Goal: Transaction & Acquisition: Book appointment/travel/reservation

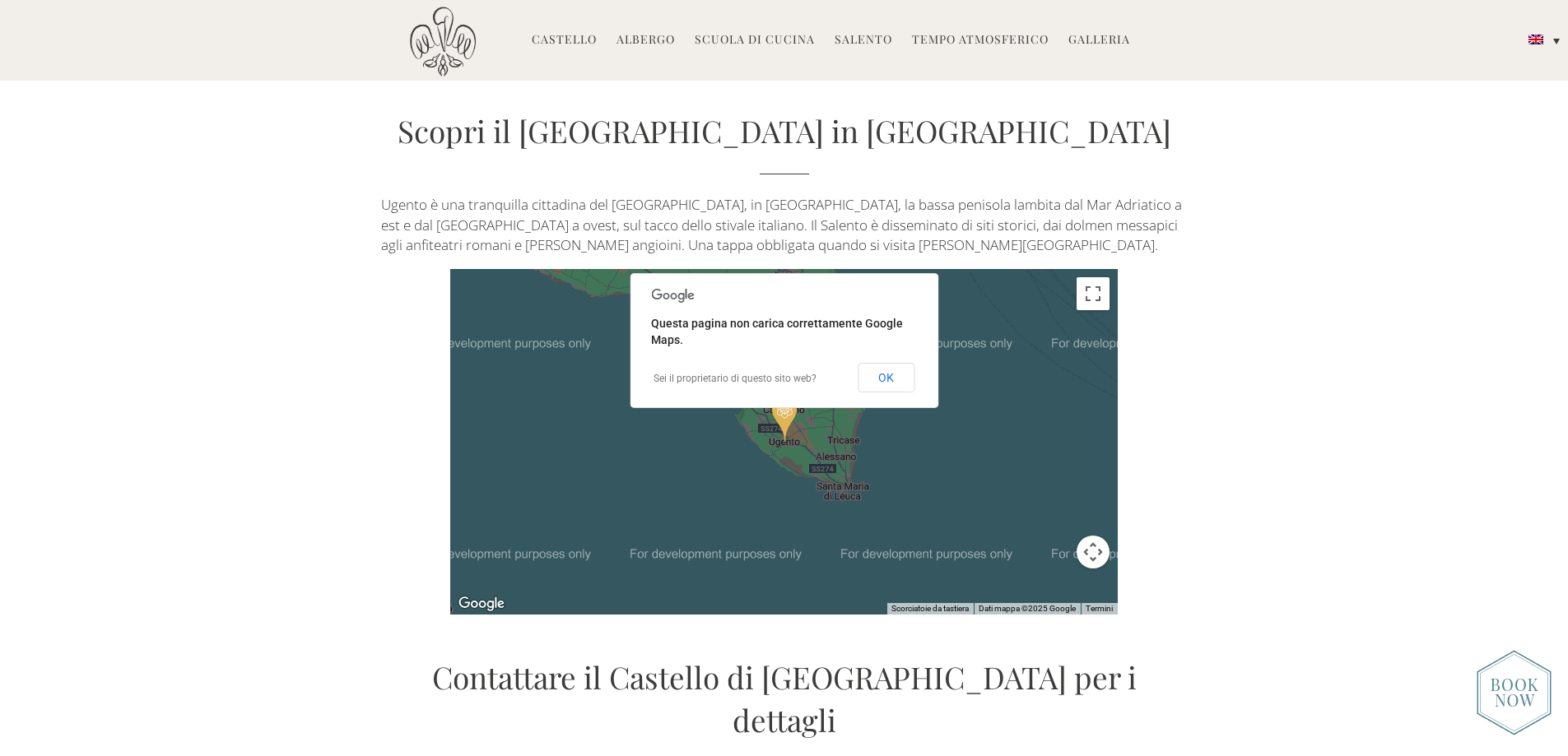
scroll to position [4361, 0]
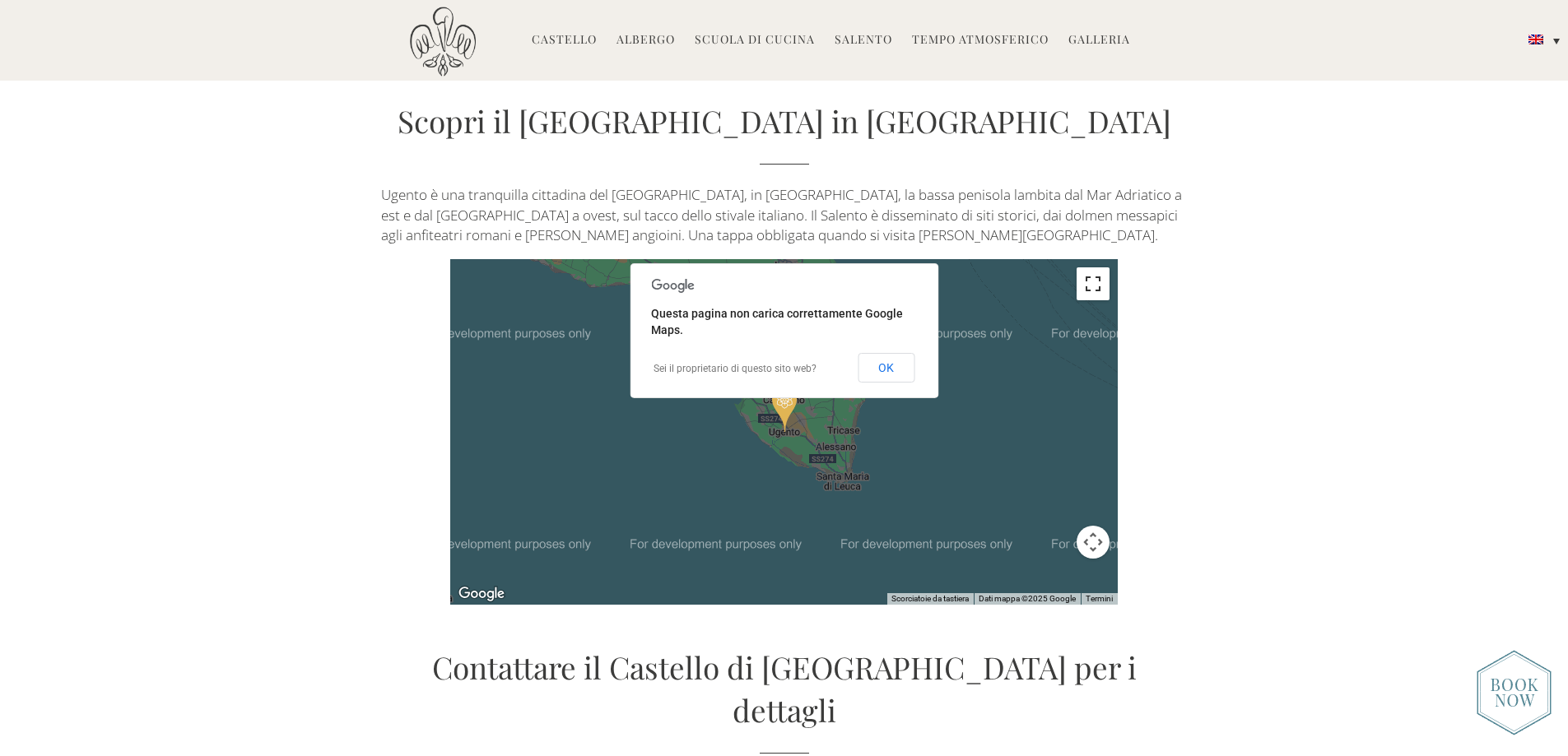
drag, startPoint x: 1092, startPoint y: 293, endPoint x: 1092, endPoint y: 392, distance: 99.0
click at [1092, 293] on button "Attiva/disattiva vista schermo intero" at bounding box center [1092, 283] width 33 height 33
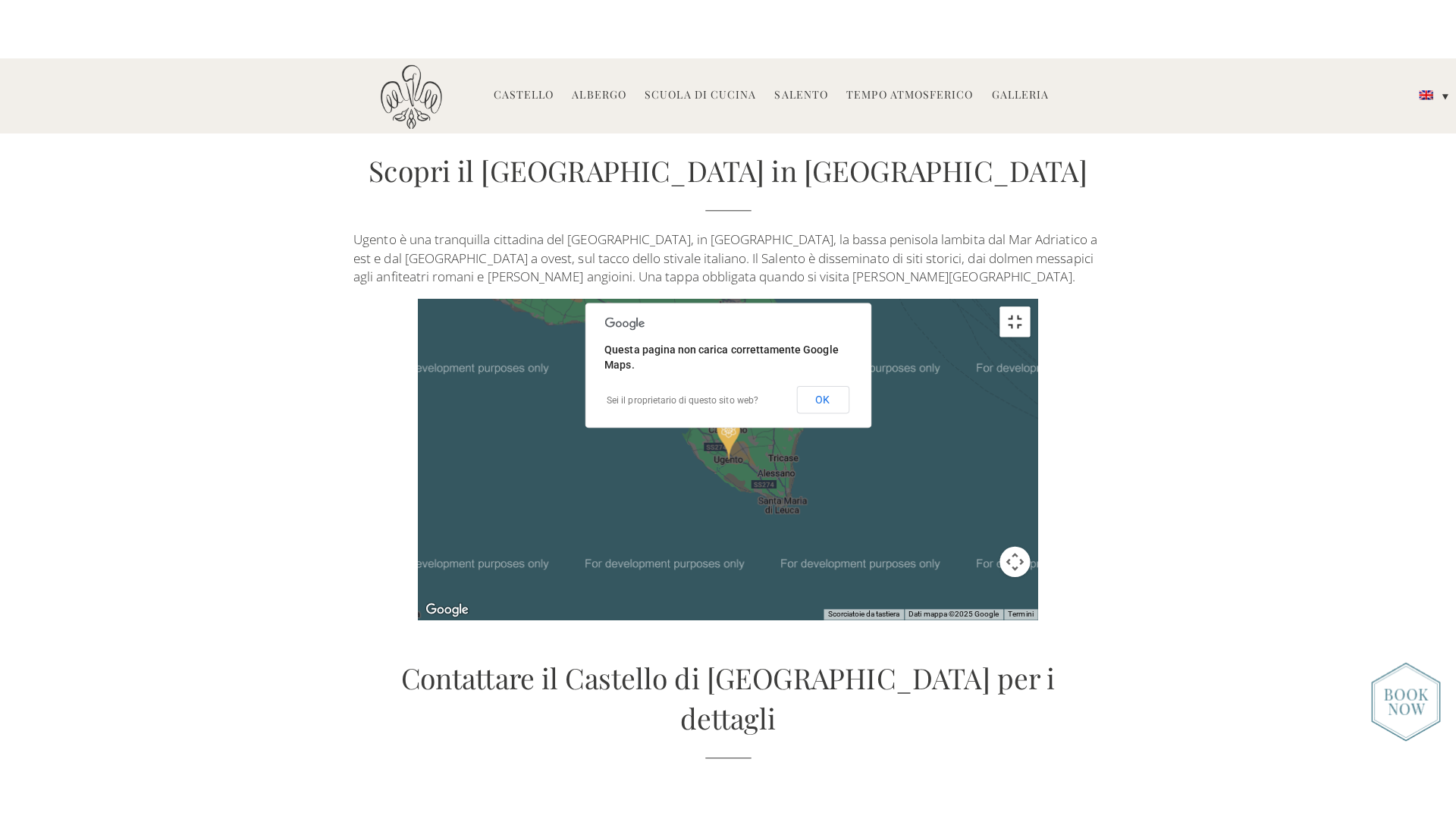
scroll to position [4039, 0]
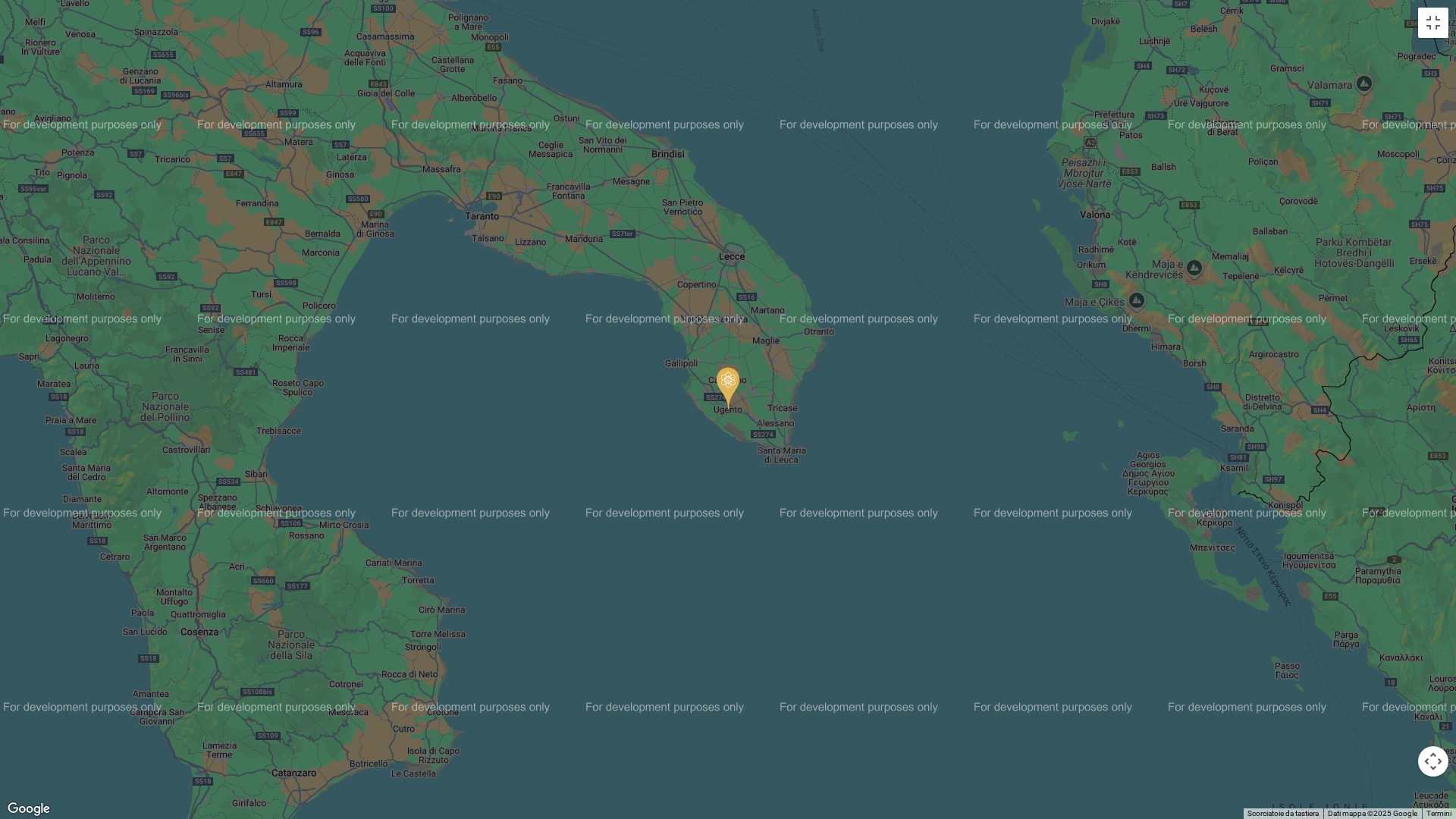
click at [1433, 696] on button "Controlli di visualizzazione della mappa" at bounding box center [1433, 761] width 30 height 30
click at [1395, 685] on button "Zoom avanti" at bounding box center [1394, 685] width 30 height 30
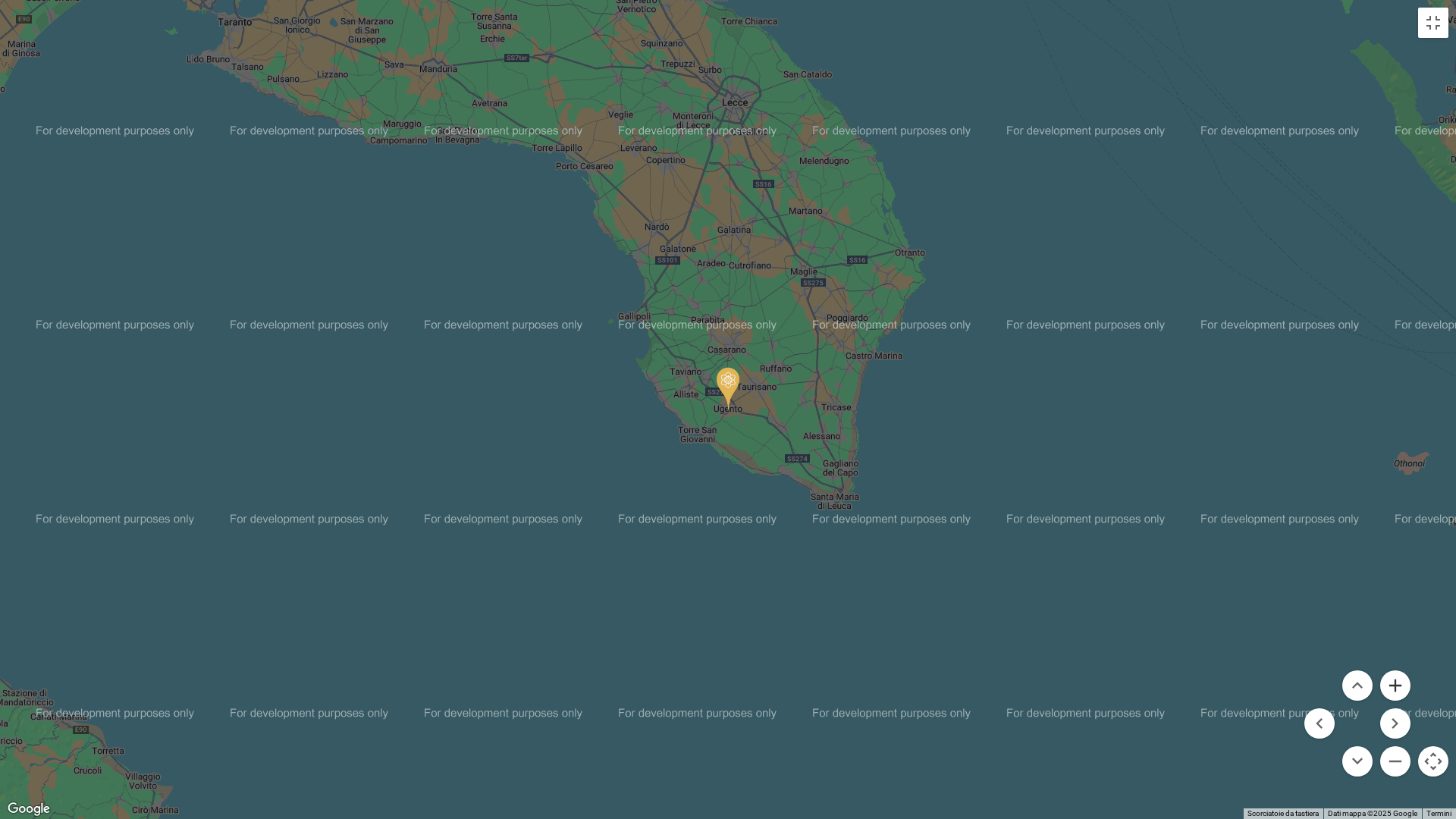
click at [1395, 684] on button "Zoom avanti" at bounding box center [1394, 685] width 30 height 30
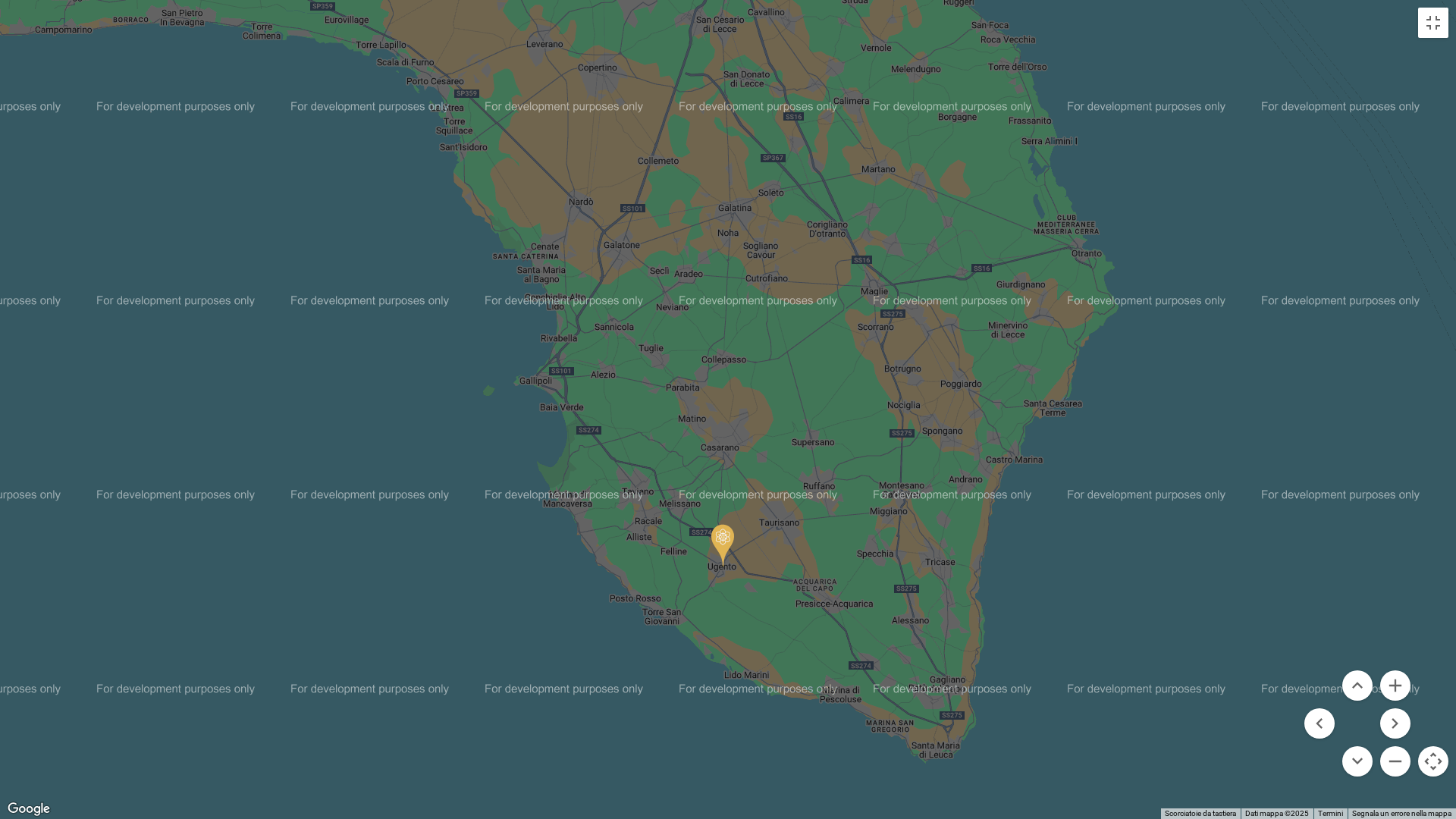
drag, startPoint x: 1235, startPoint y: 555, endPoint x: 1230, endPoint y: 715, distance: 160.1
click at [1230, 696] on div at bounding box center [728, 409] width 1456 height 819
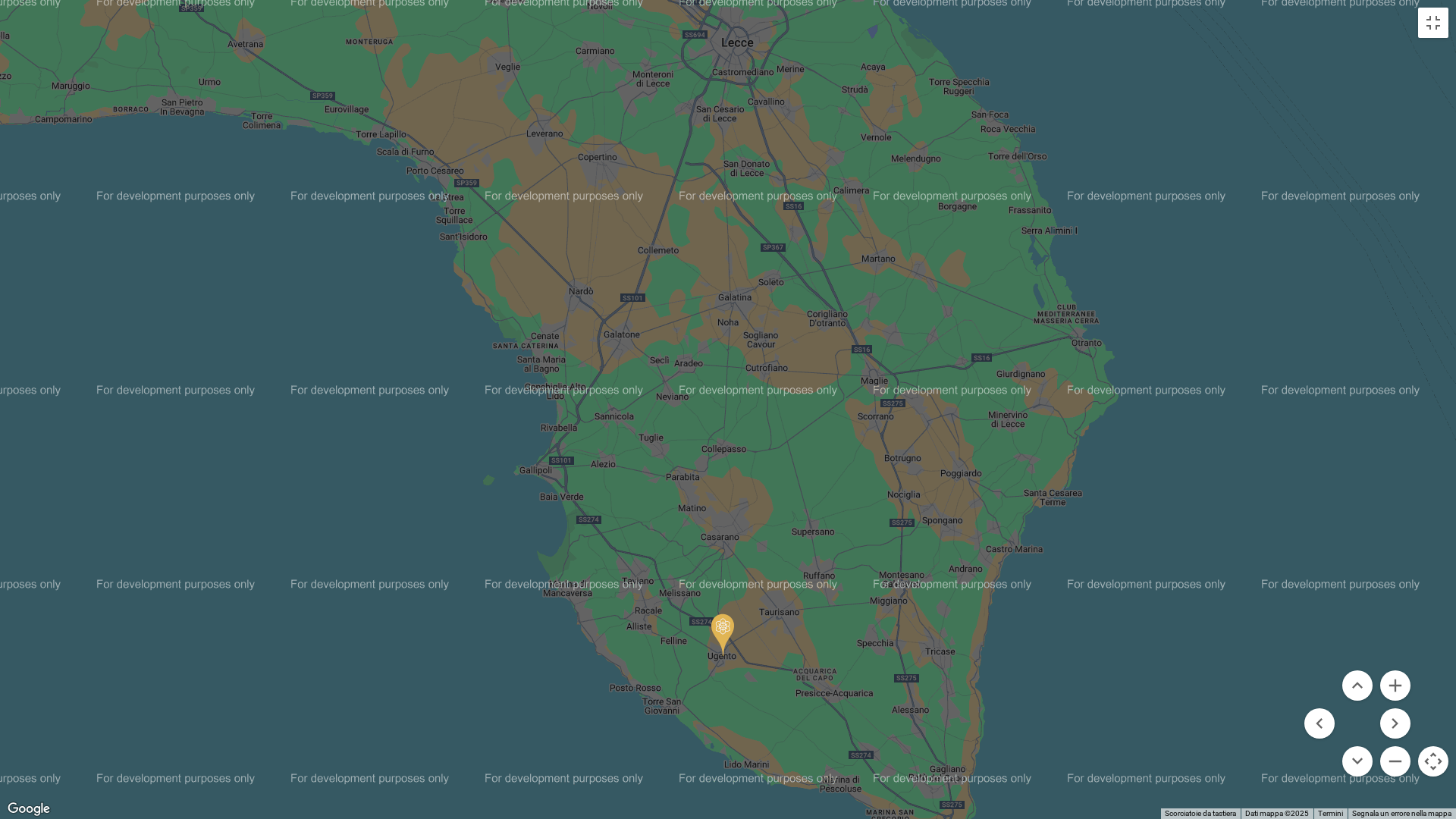
drag, startPoint x: 1179, startPoint y: 601, endPoint x: 1176, endPoint y: 678, distance: 77.1
click at [1176, 678] on div at bounding box center [728, 409] width 1456 height 819
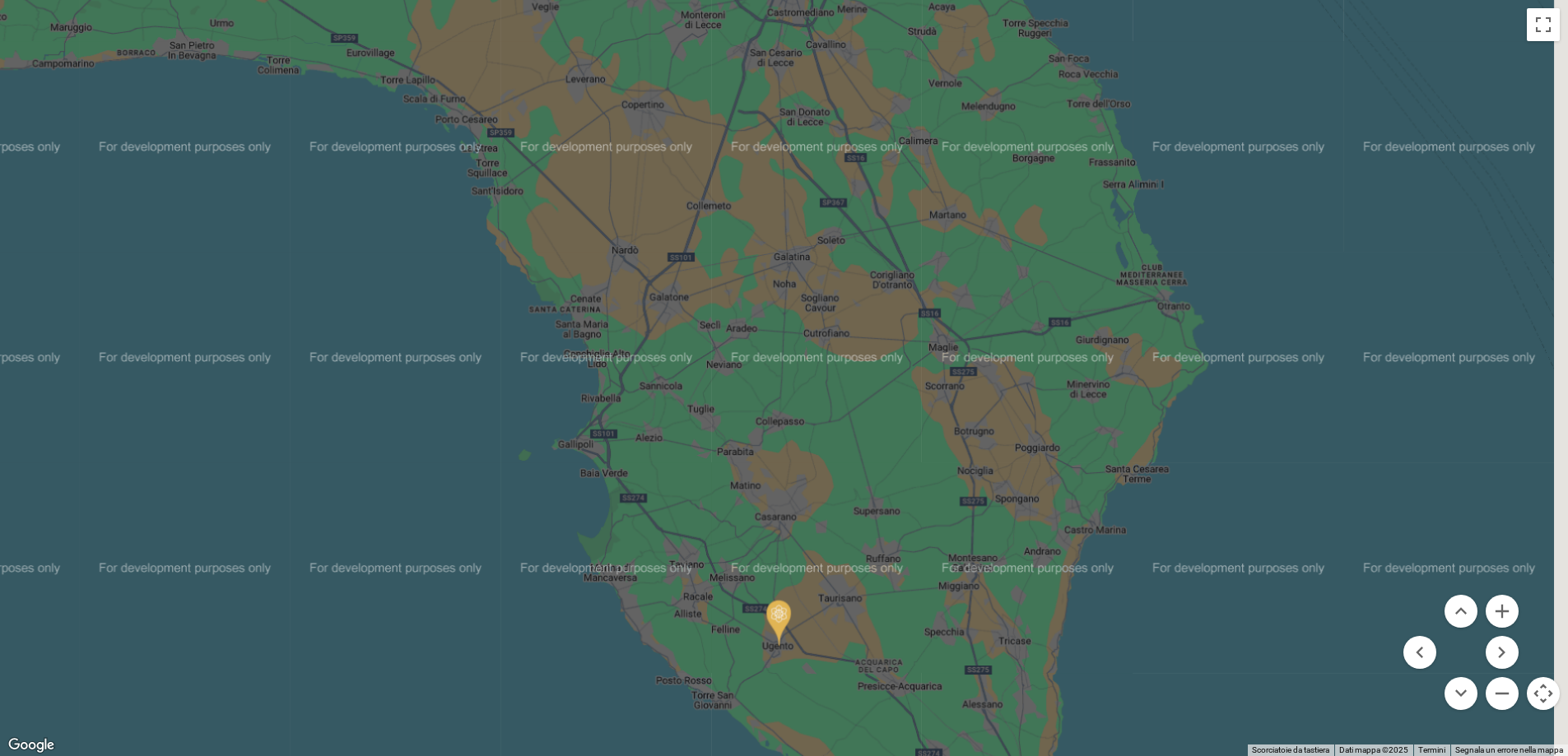
scroll to position [0, 0]
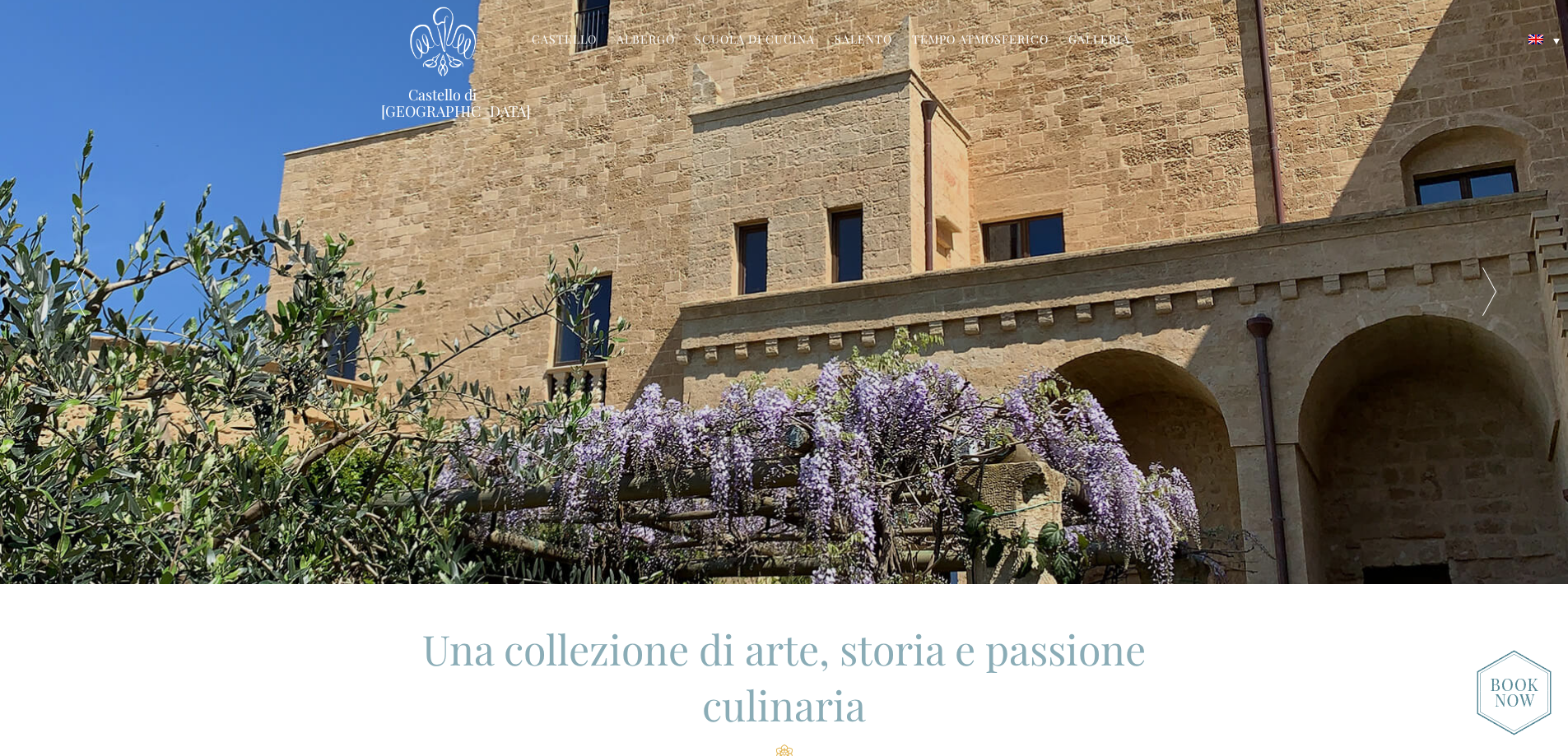
click at [636, 36] on font "Albergo" at bounding box center [646, 39] width 59 height 16
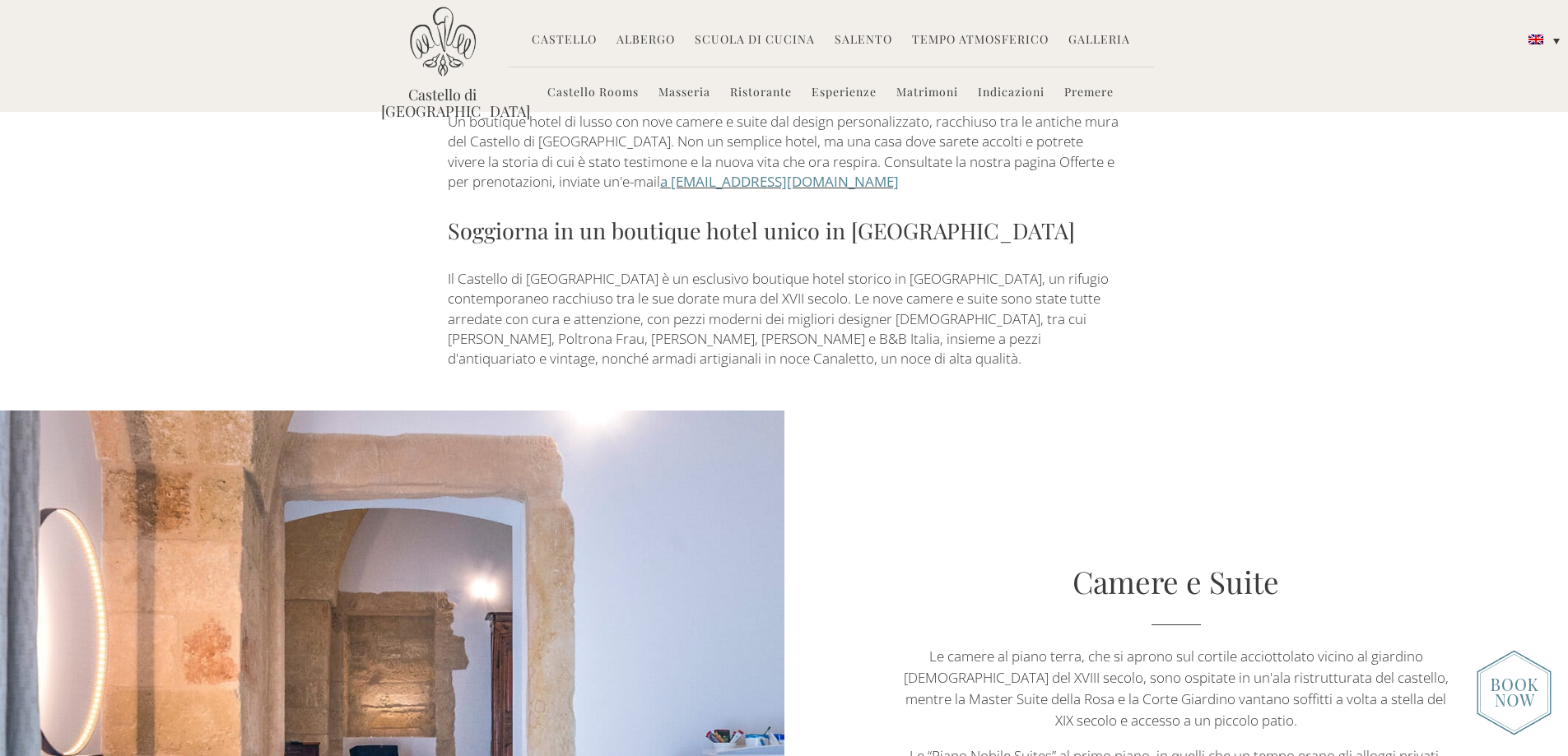
scroll to position [906, 0]
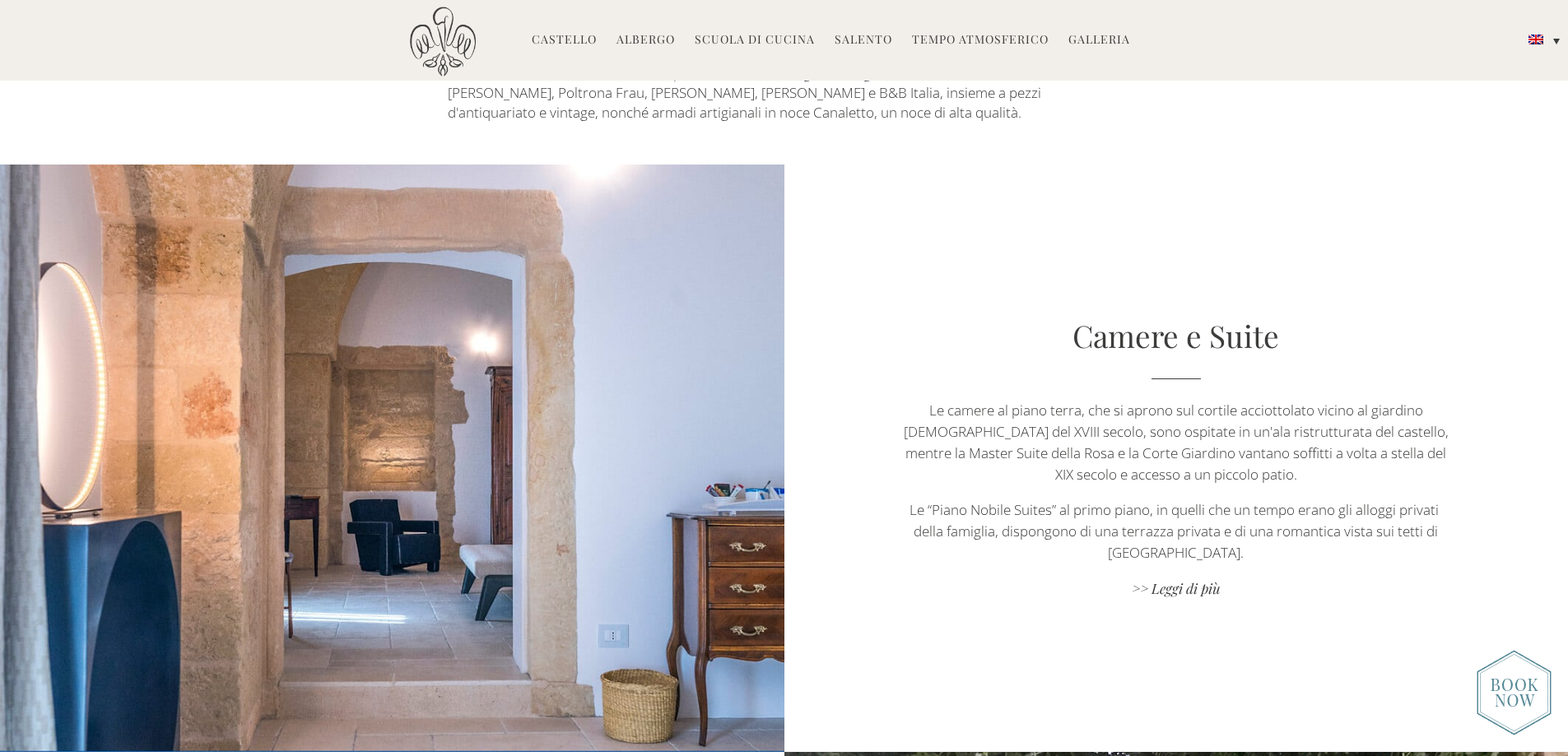
click at [1148, 315] on font "Camere e Suite" at bounding box center [1175, 334] width 206 height 40
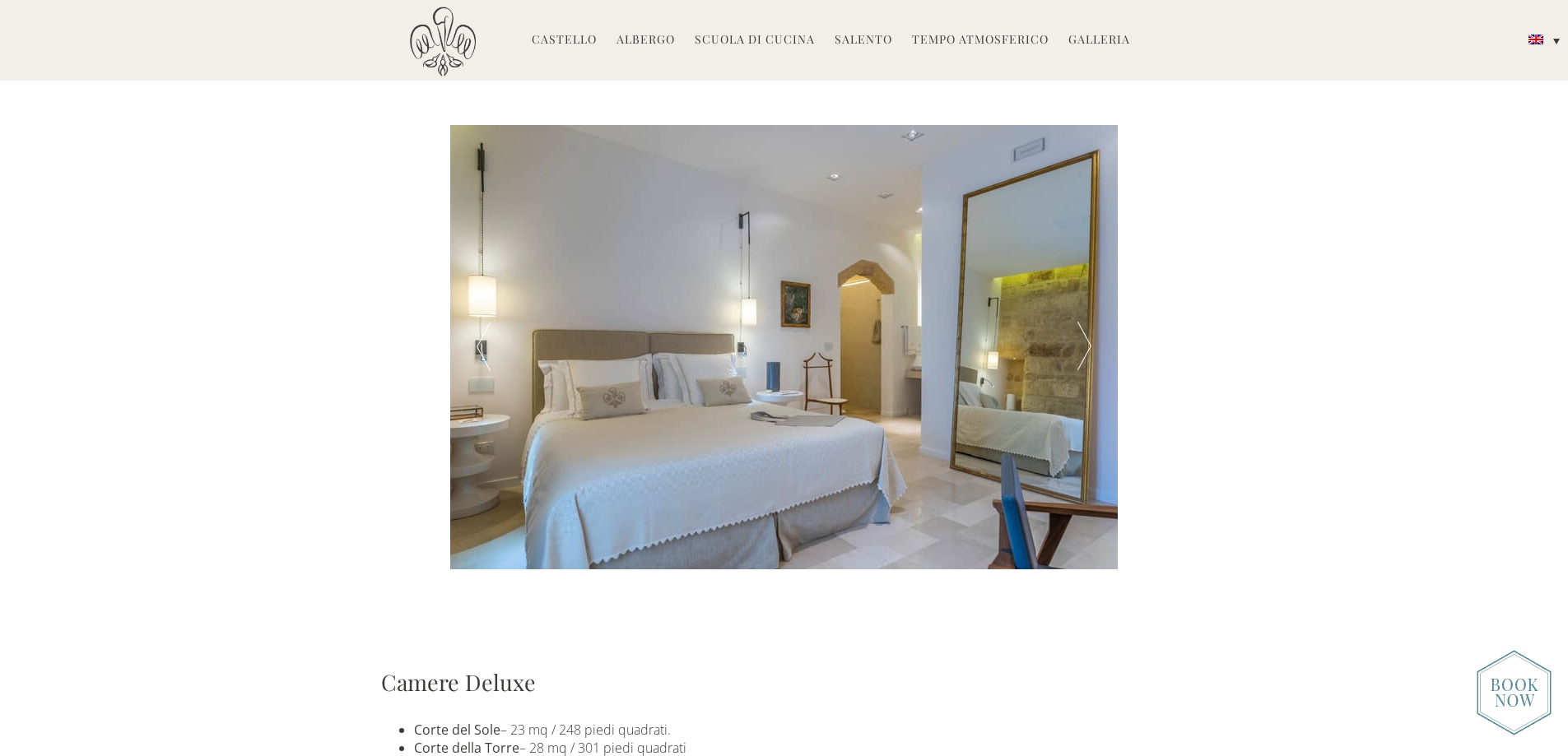
scroll to position [576, 0]
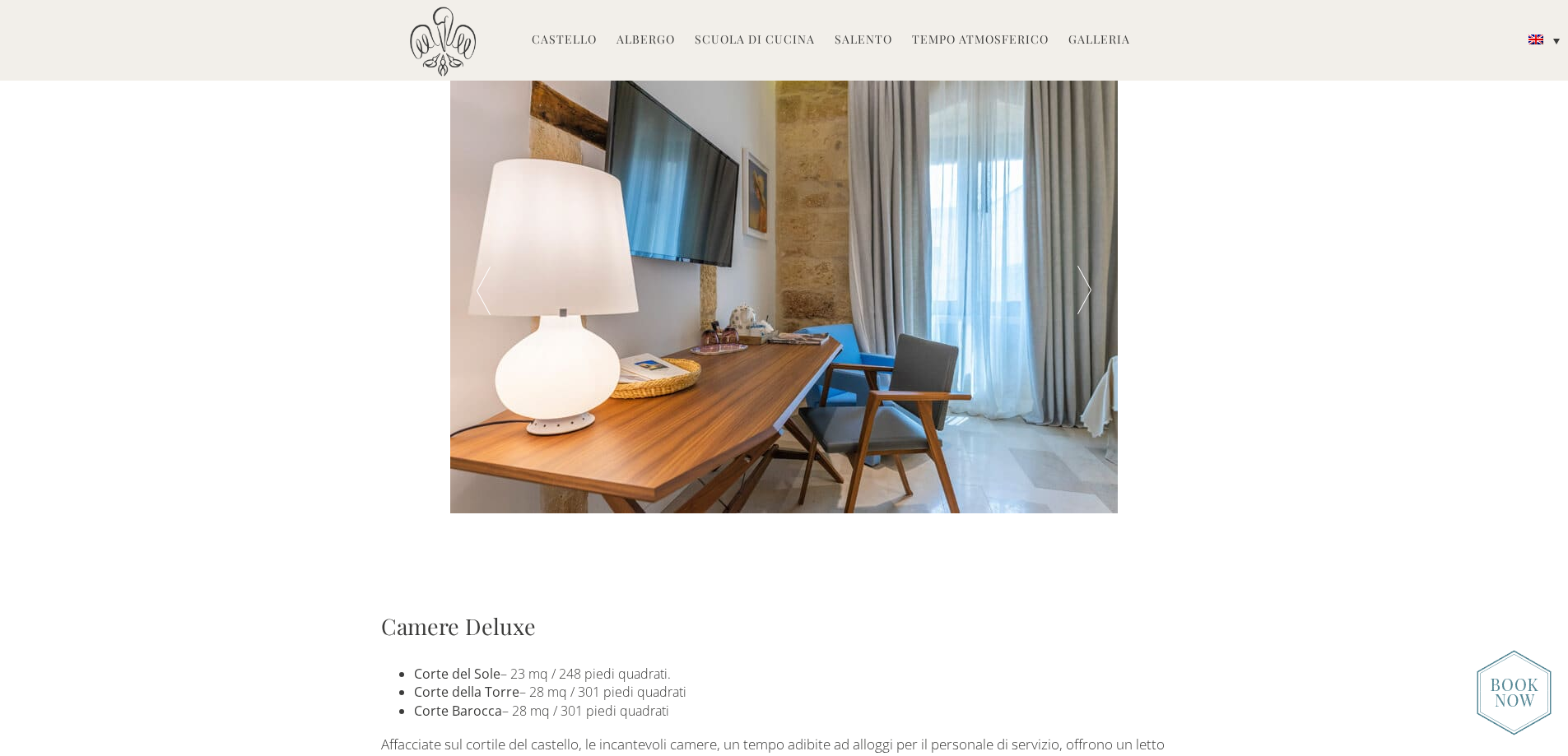
click at [1086, 290] on div at bounding box center [1084, 291] width 67 height 444
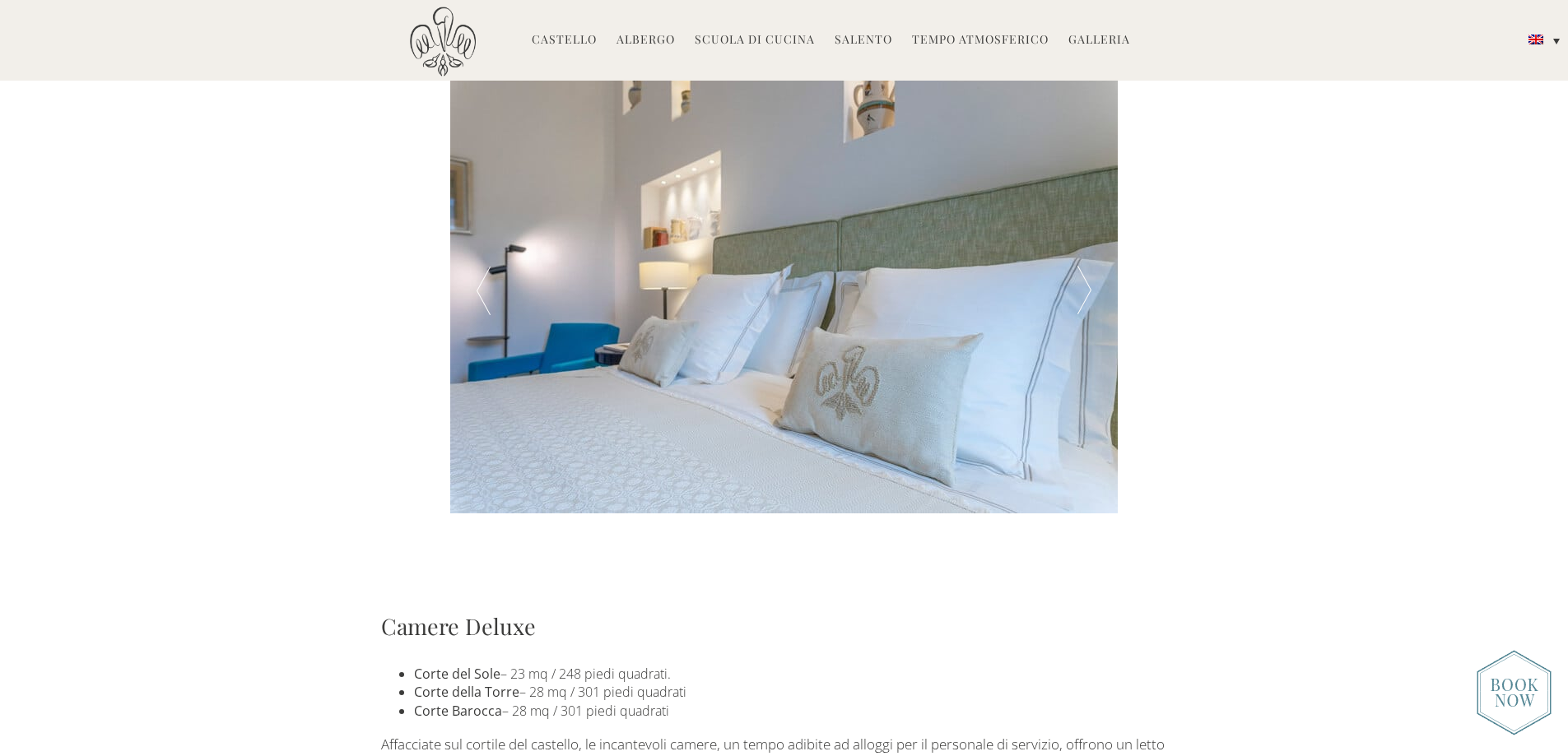
click at [1086, 290] on div at bounding box center [1084, 291] width 67 height 444
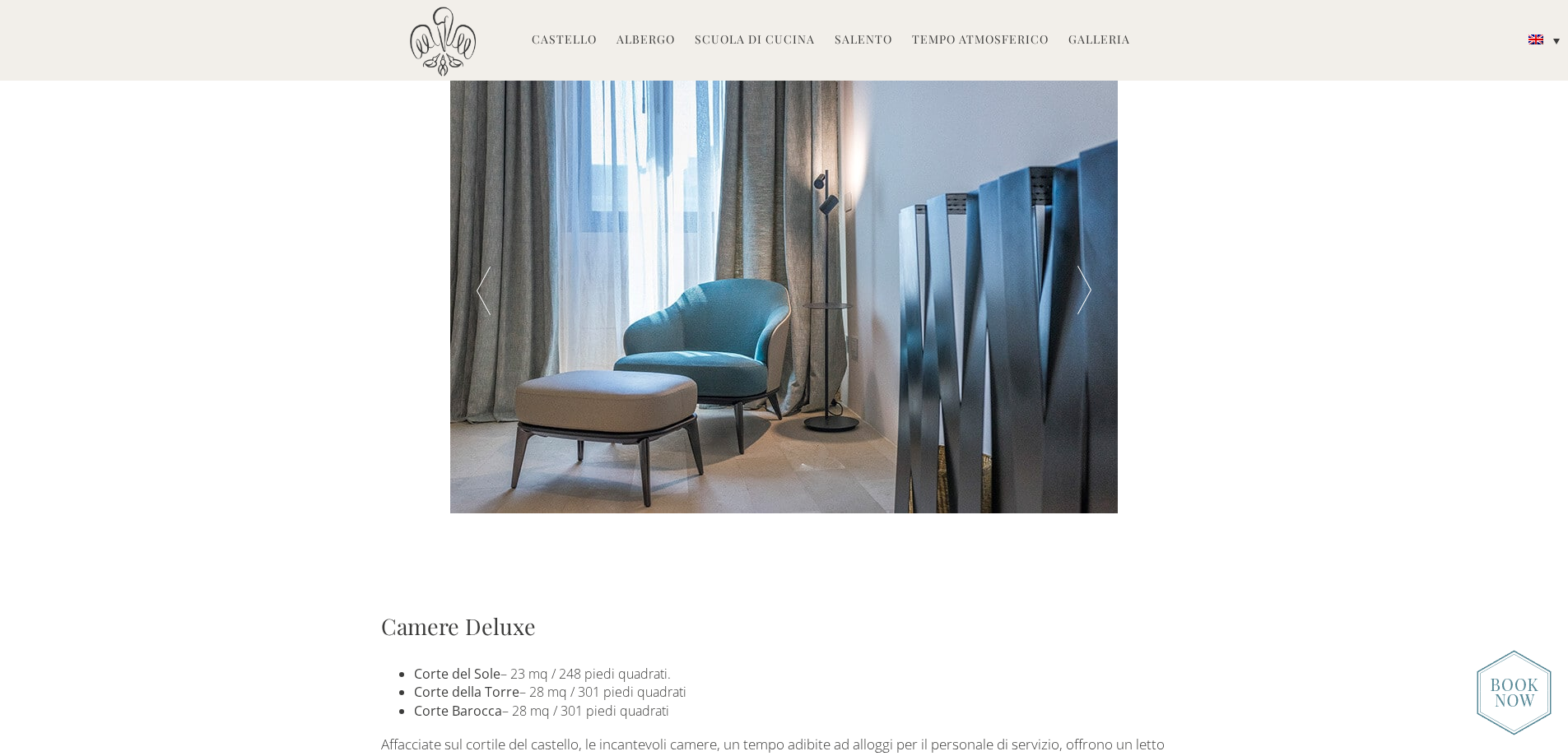
click at [1086, 290] on div at bounding box center [1084, 291] width 67 height 444
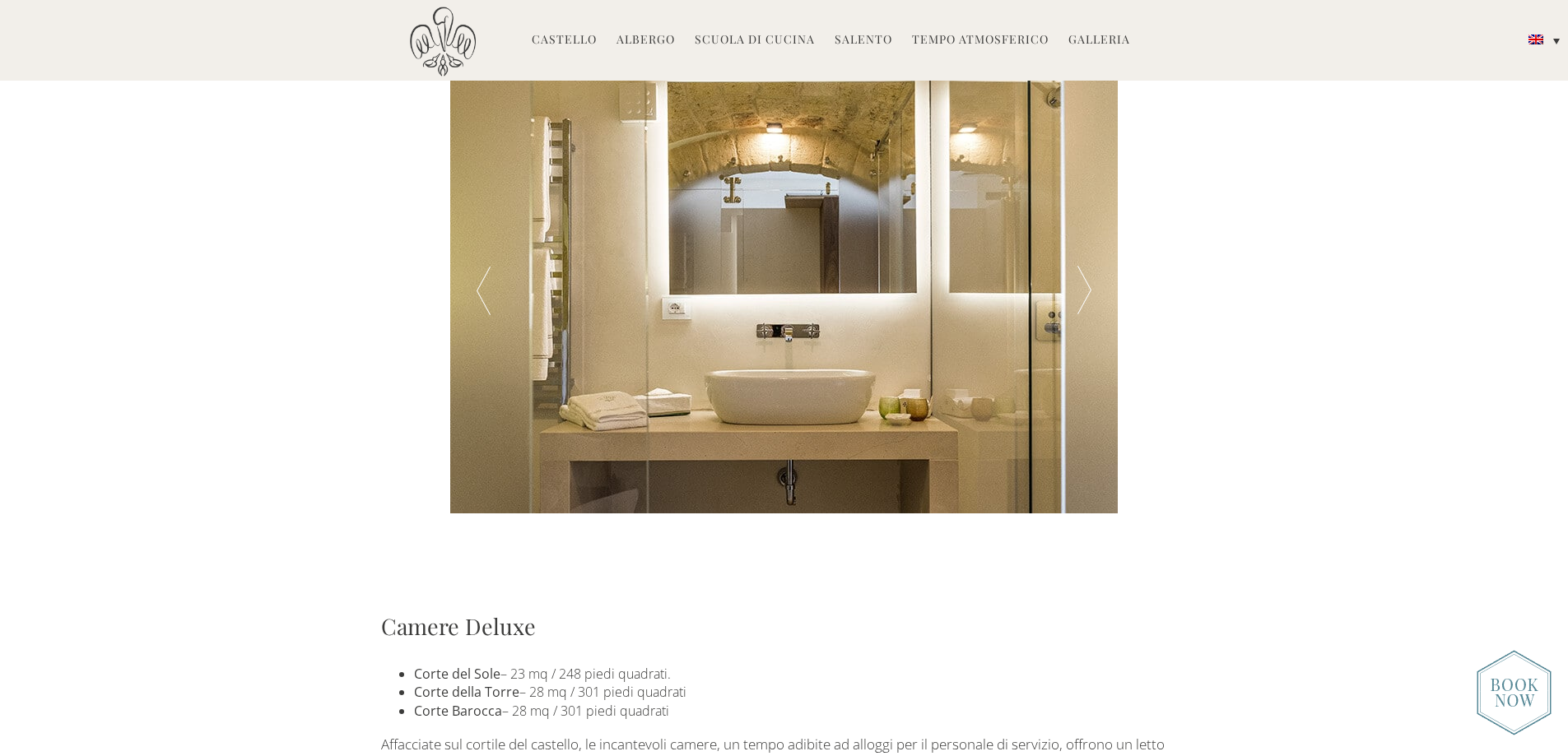
click at [1086, 290] on div at bounding box center [1084, 291] width 67 height 444
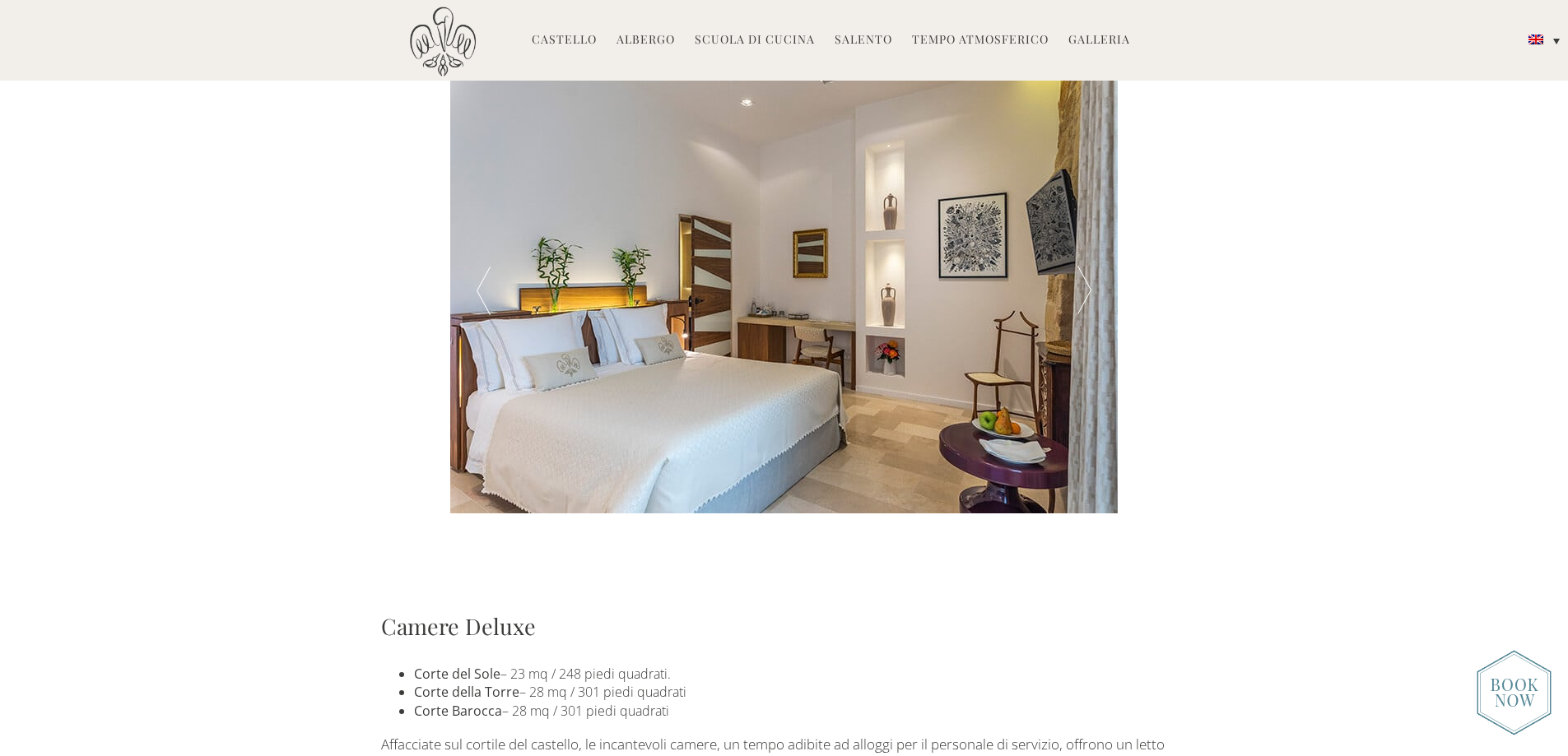
click at [1086, 290] on div at bounding box center [1084, 291] width 67 height 444
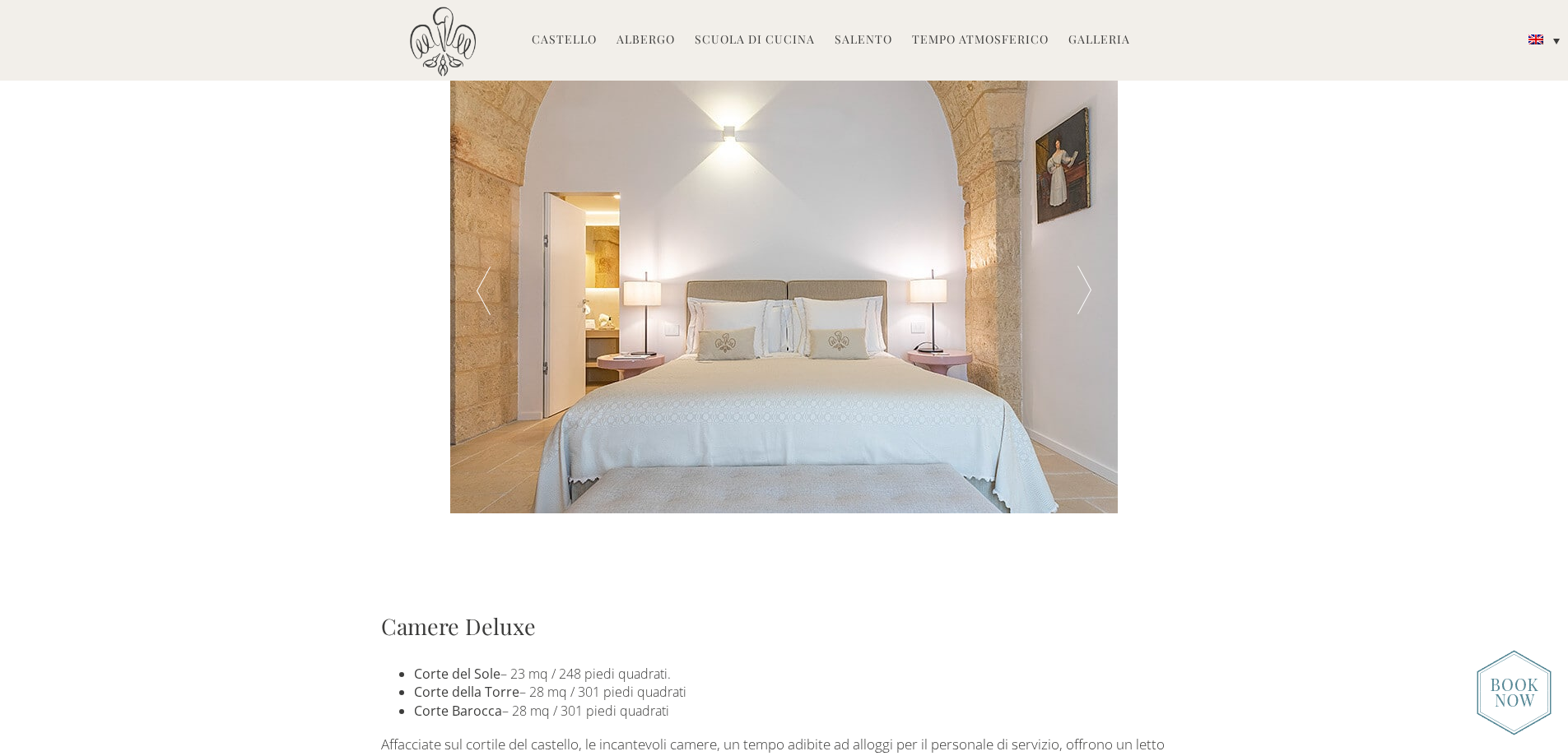
click at [1086, 290] on div at bounding box center [1084, 291] width 67 height 444
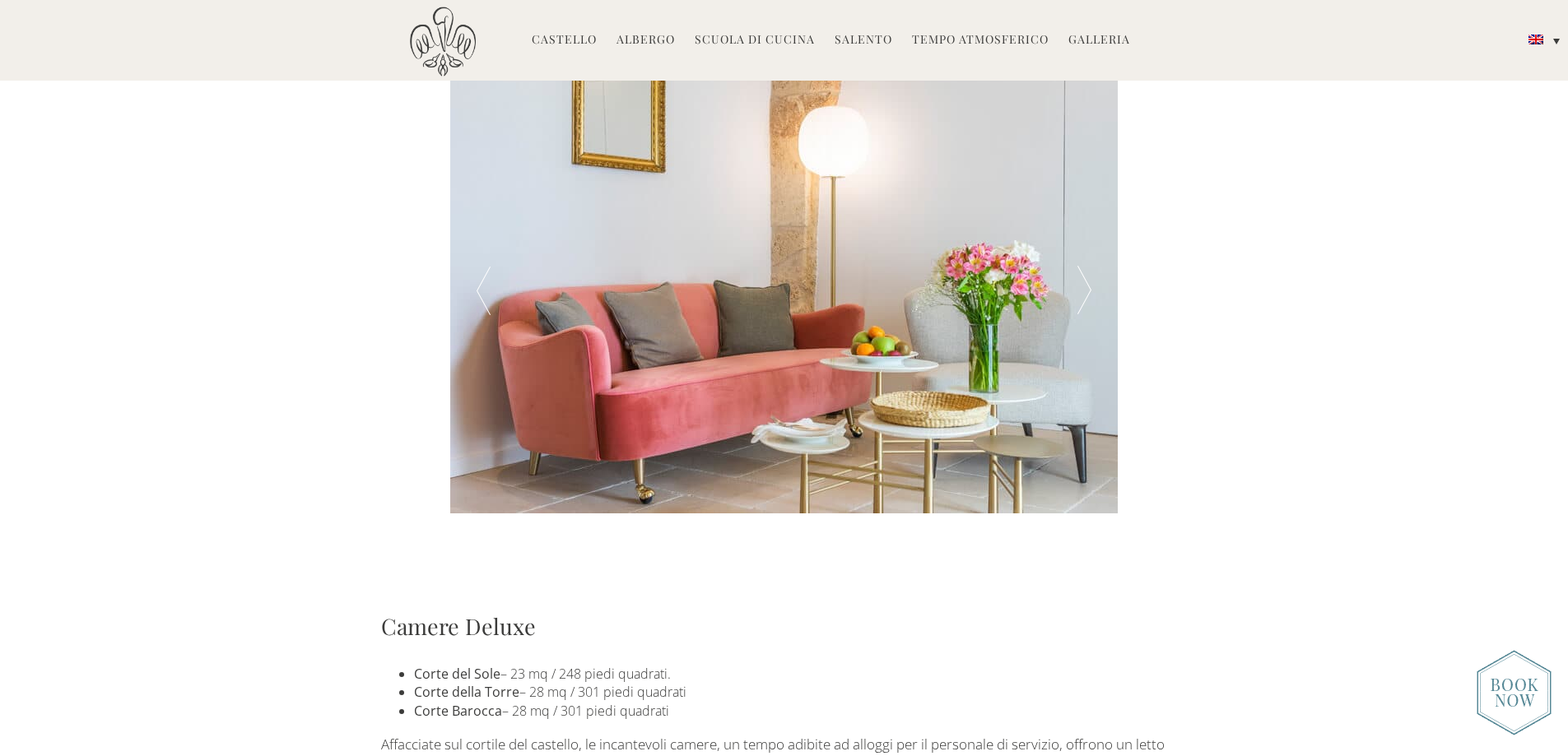
click at [1086, 290] on div at bounding box center [1084, 291] width 67 height 444
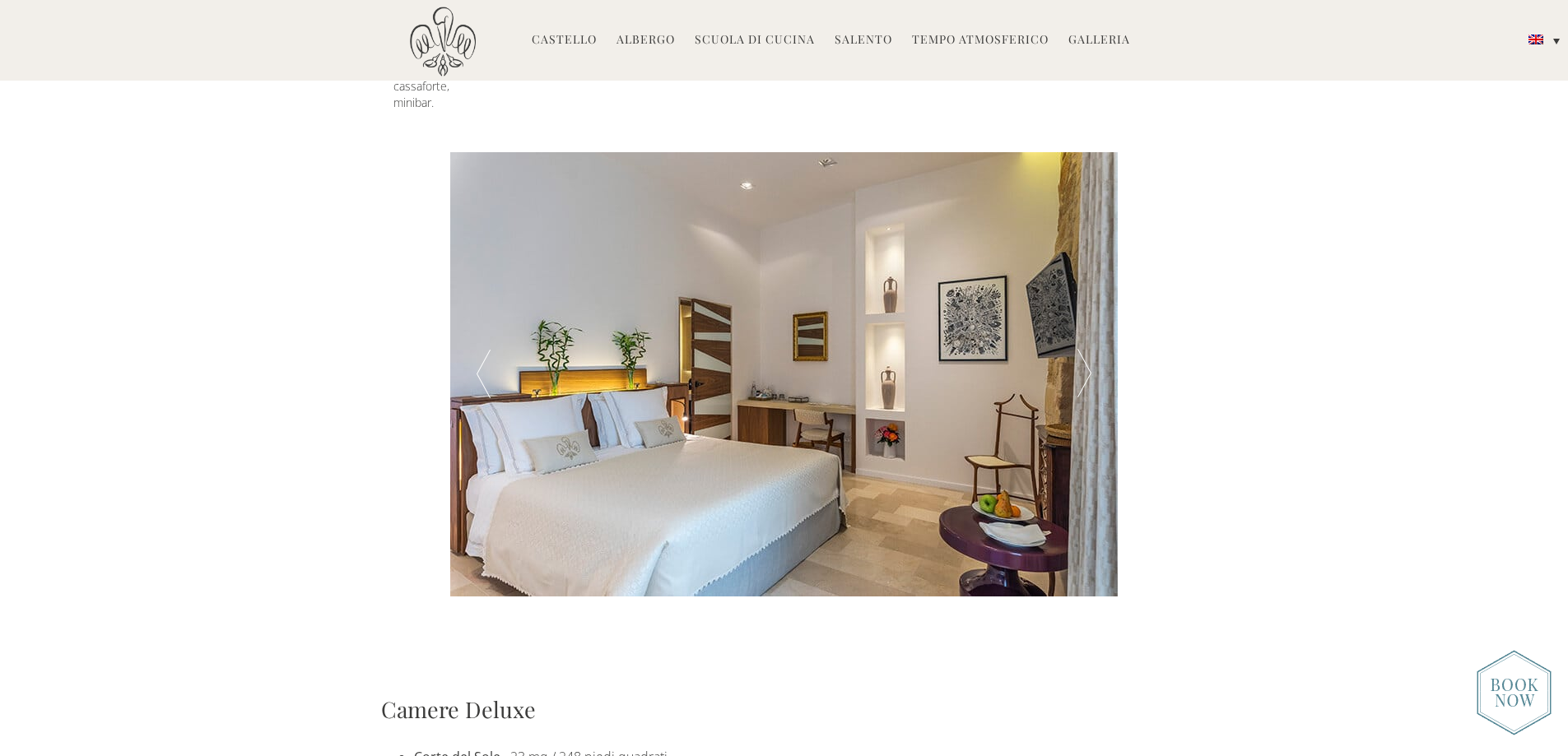
scroll to position [494, 0]
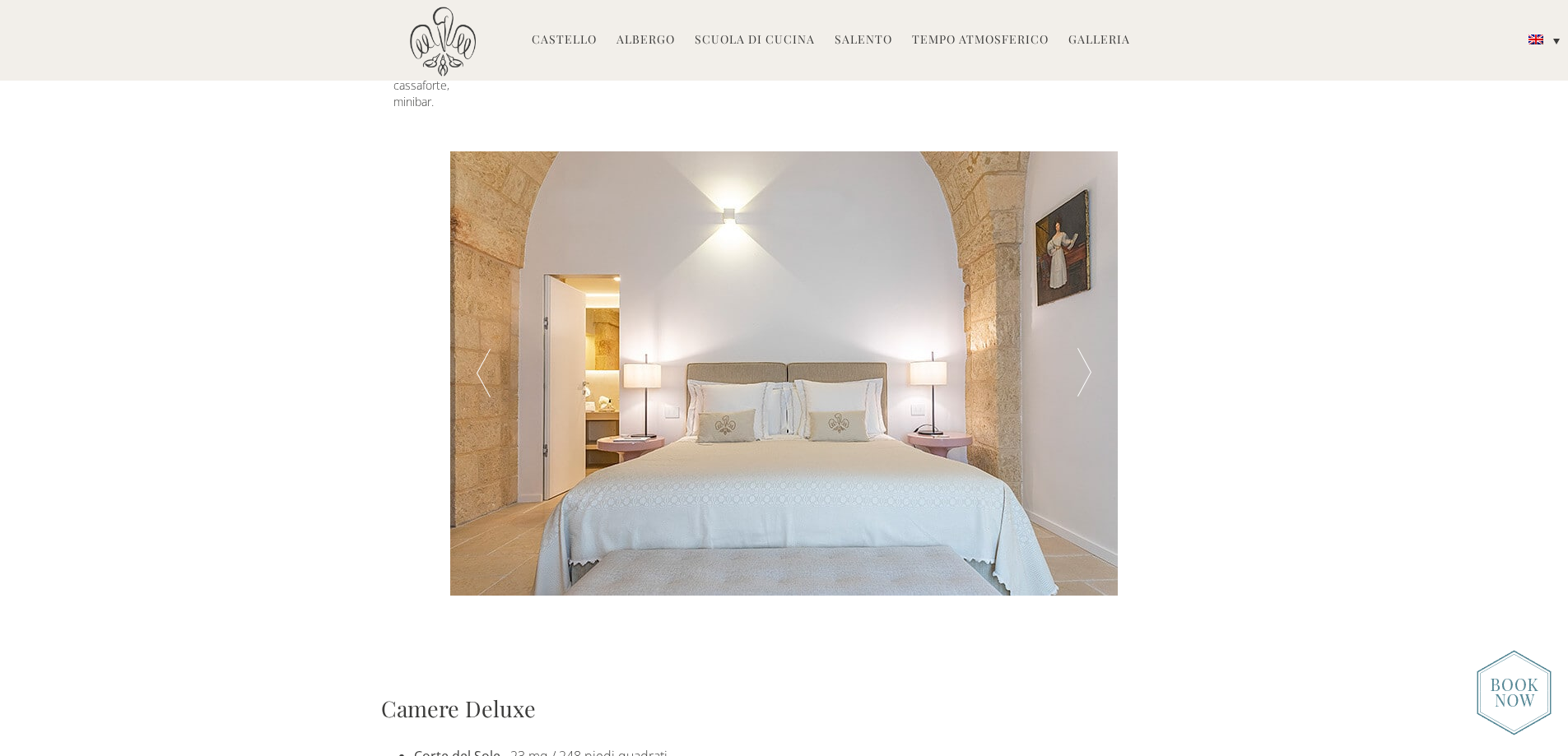
click at [1509, 682] on img at bounding box center [1513, 693] width 75 height 85
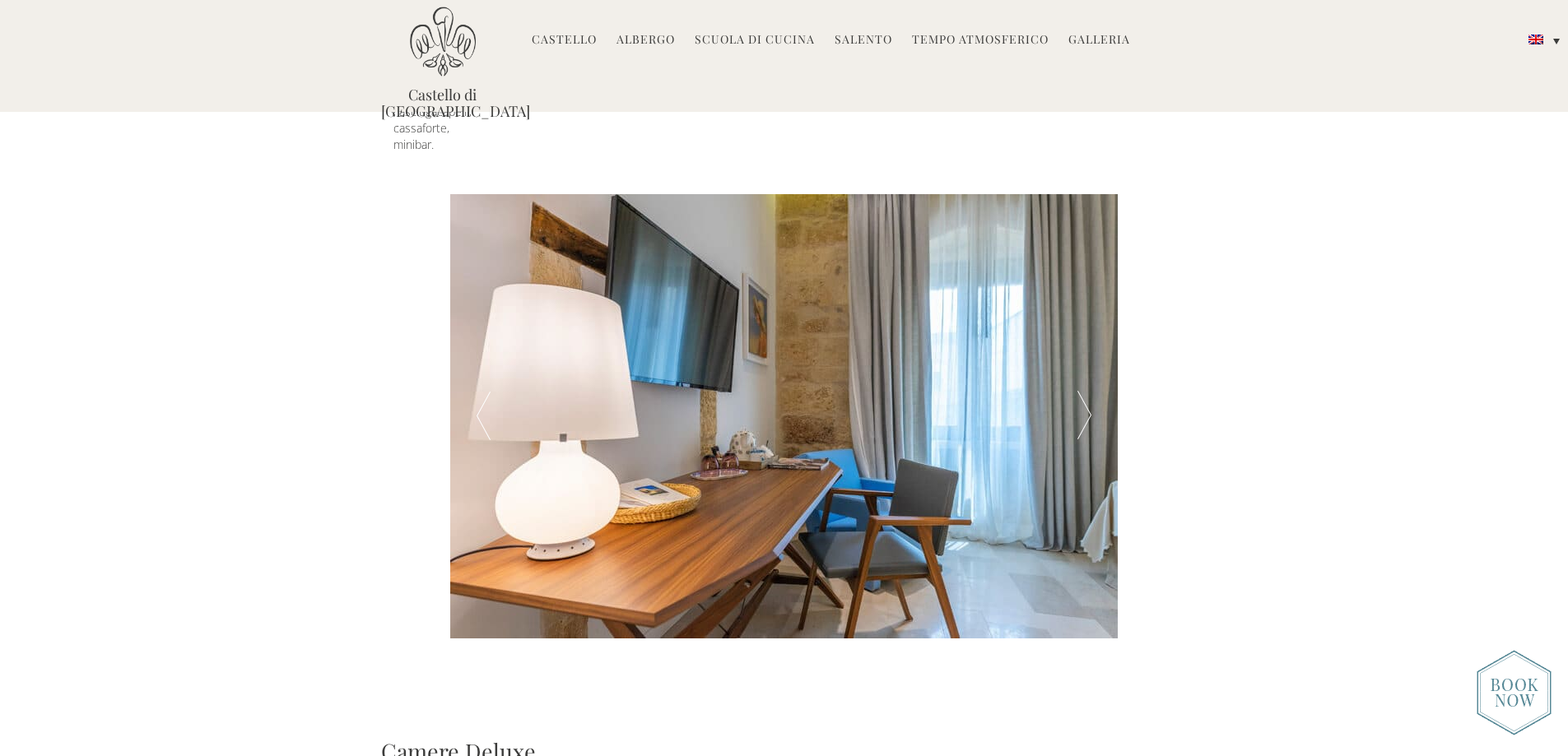
scroll to position [411, 0]
